Goal: Task Accomplishment & Management: Manage account settings

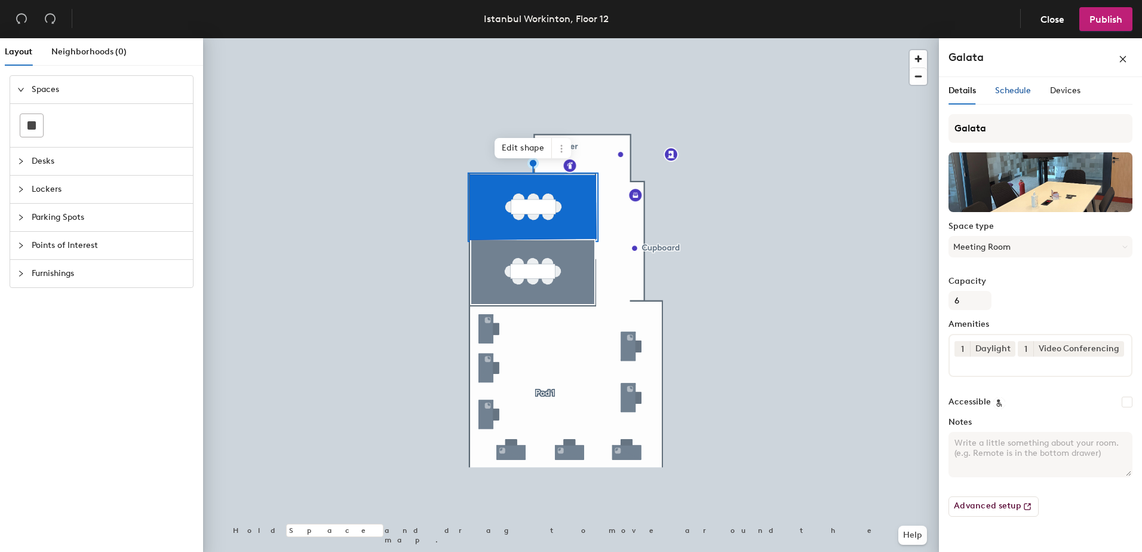
click at [1014, 94] on span "Schedule" at bounding box center [1013, 90] width 36 height 10
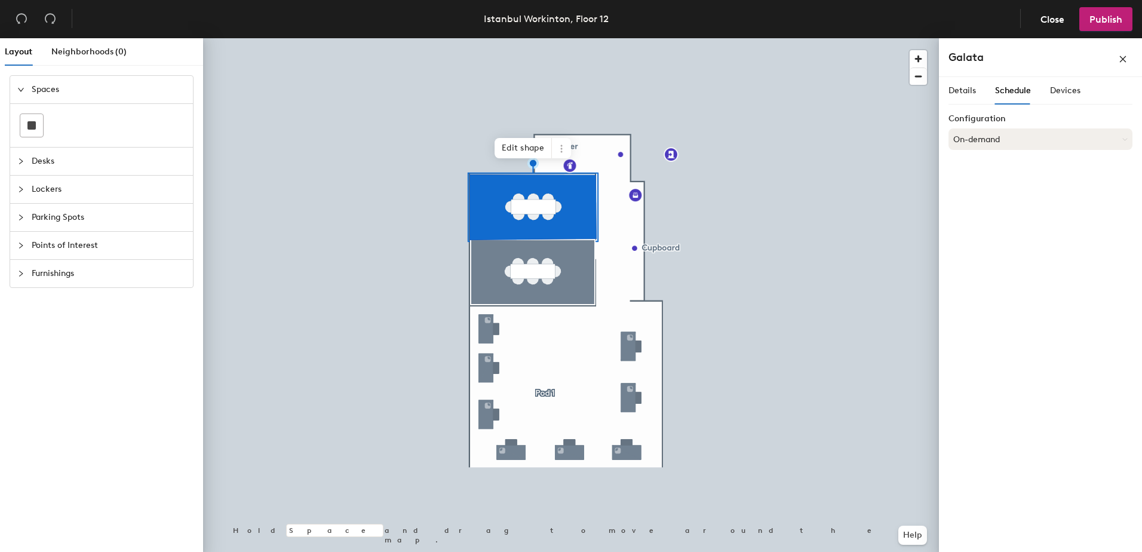
click at [993, 138] on button "On-demand" at bounding box center [1041, 139] width 184 height 22
click at [1080, 96] on div "Details Schedule Devices" at bounding box center [1041, 90] width 184 height 27
click at [1079, 96] on div "Devices" at bounding box center [1065, 90] width 30 height 13
click at [969, 92] on span "Details" at bounding box center [962, 90] width 27 height 10
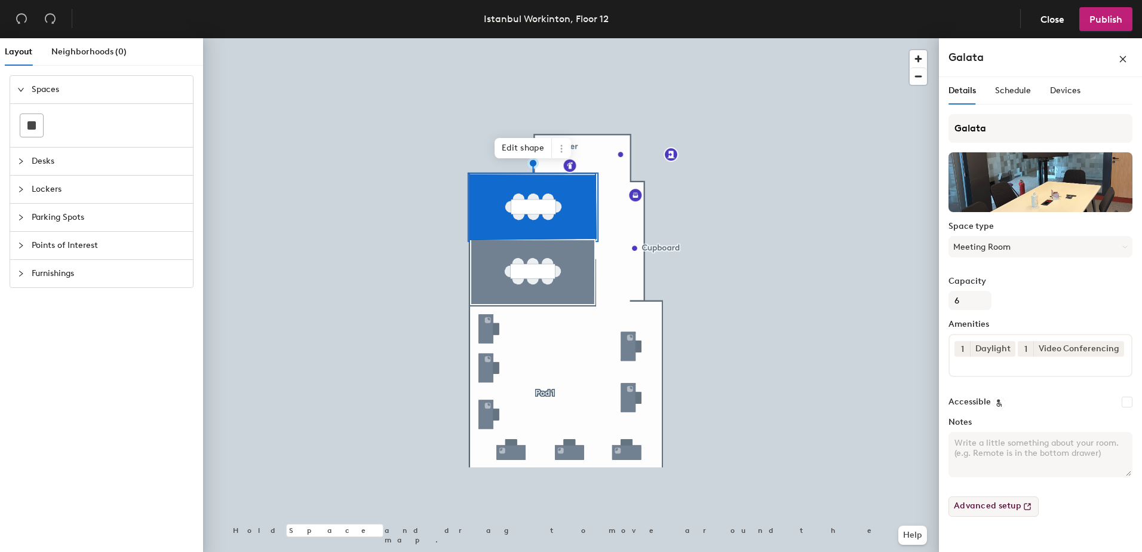
click at [998, 509] on button "Advanced setup" at bounding box center [994, 506] width 90 height 20
click at [1102, 22] on span "Publish" at bounding box center [1106, 19] width 33 height 11
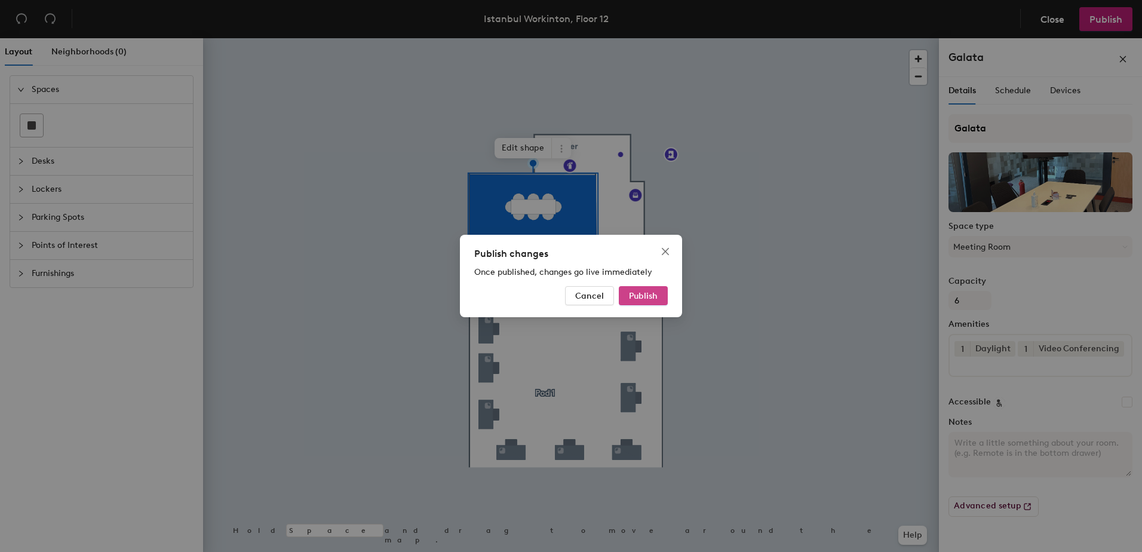
click at [665, 293] on button "Publish" at bounding box center [643, 295] width 49 height 19
